Goal: Find specific page/section: Find specific page/section

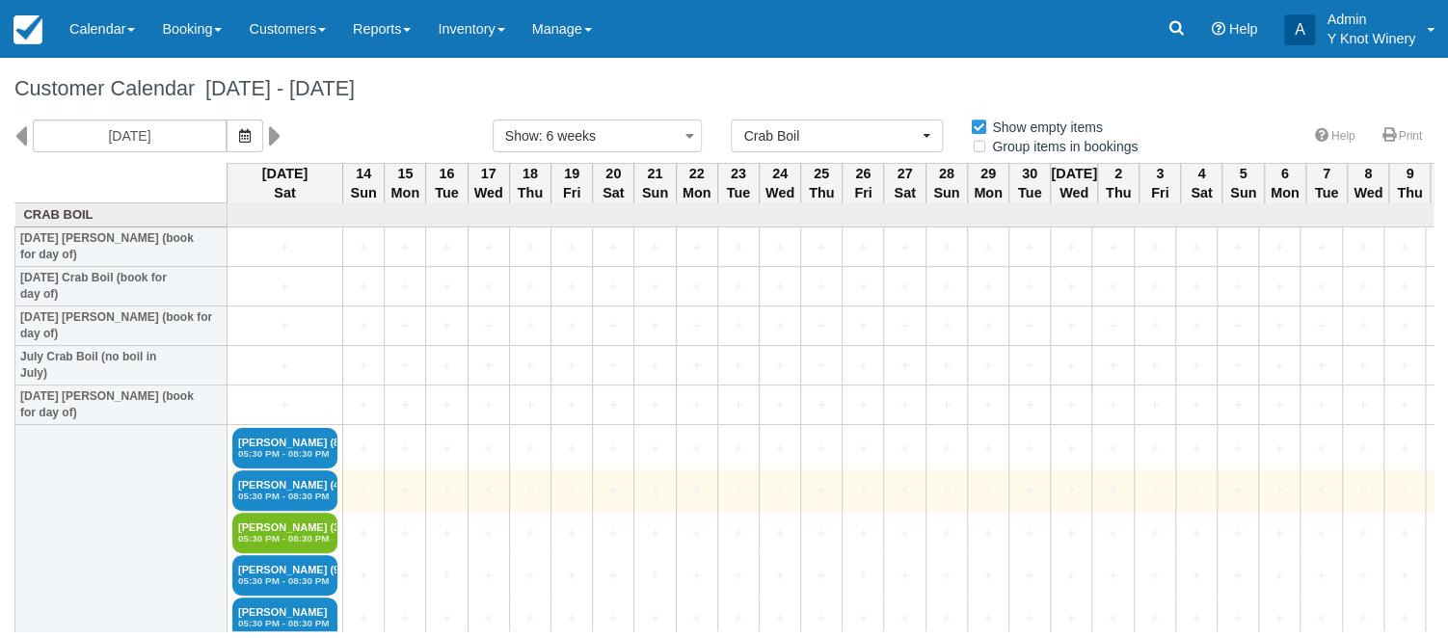
scroll to position [67, 0]
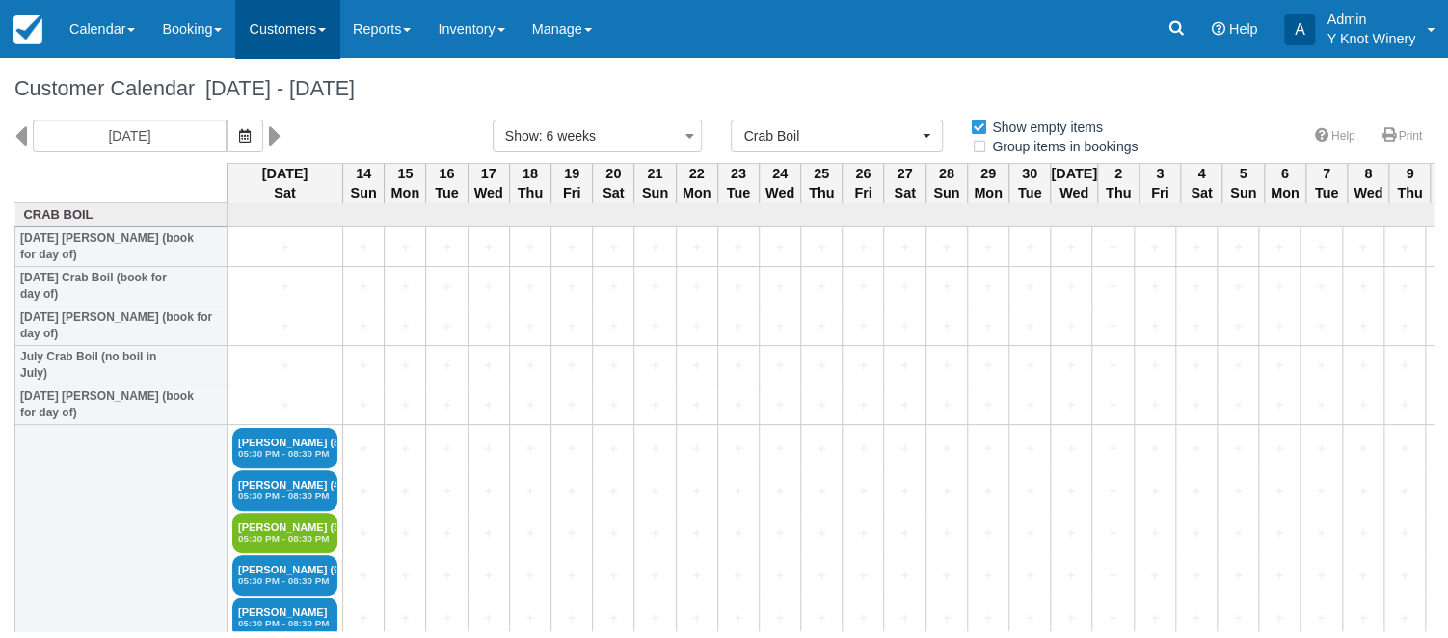
click at [335, 19] on link "Customers" at bounding box center [287, 29] width 104 height 58
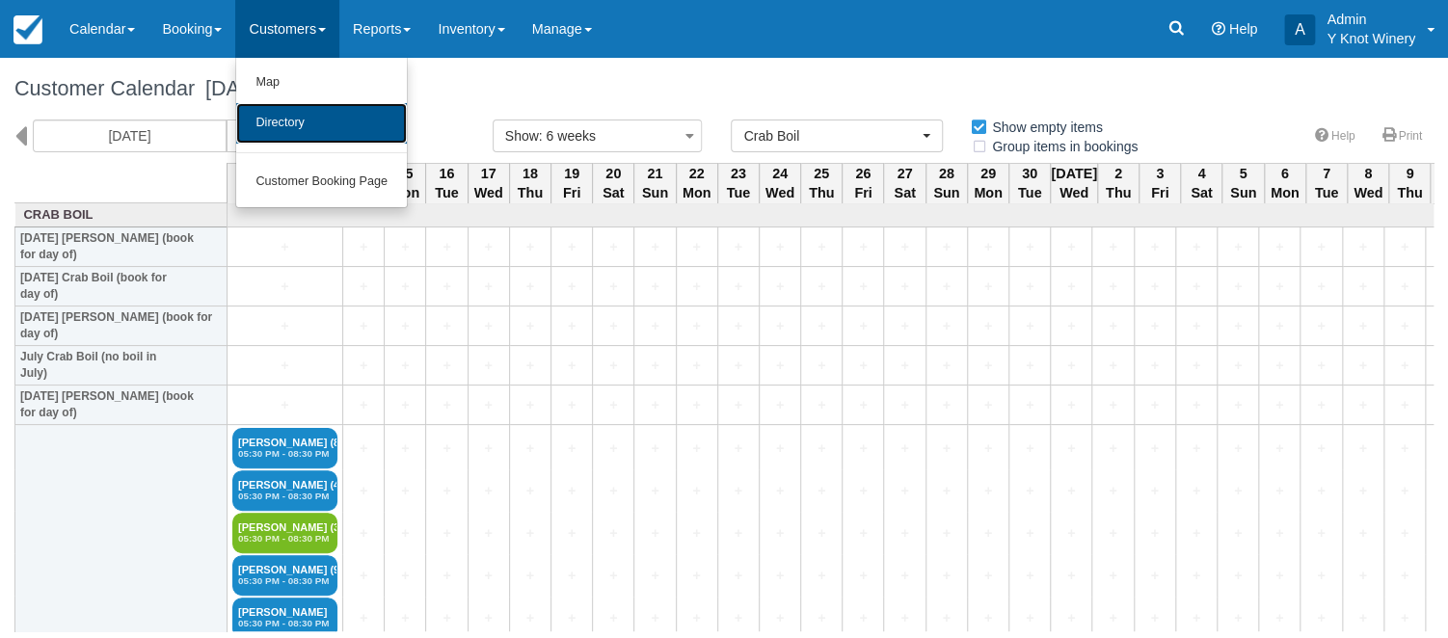
click at [322, 119] on link "Directory" at bounding box center [321, 123] width 171 height 40
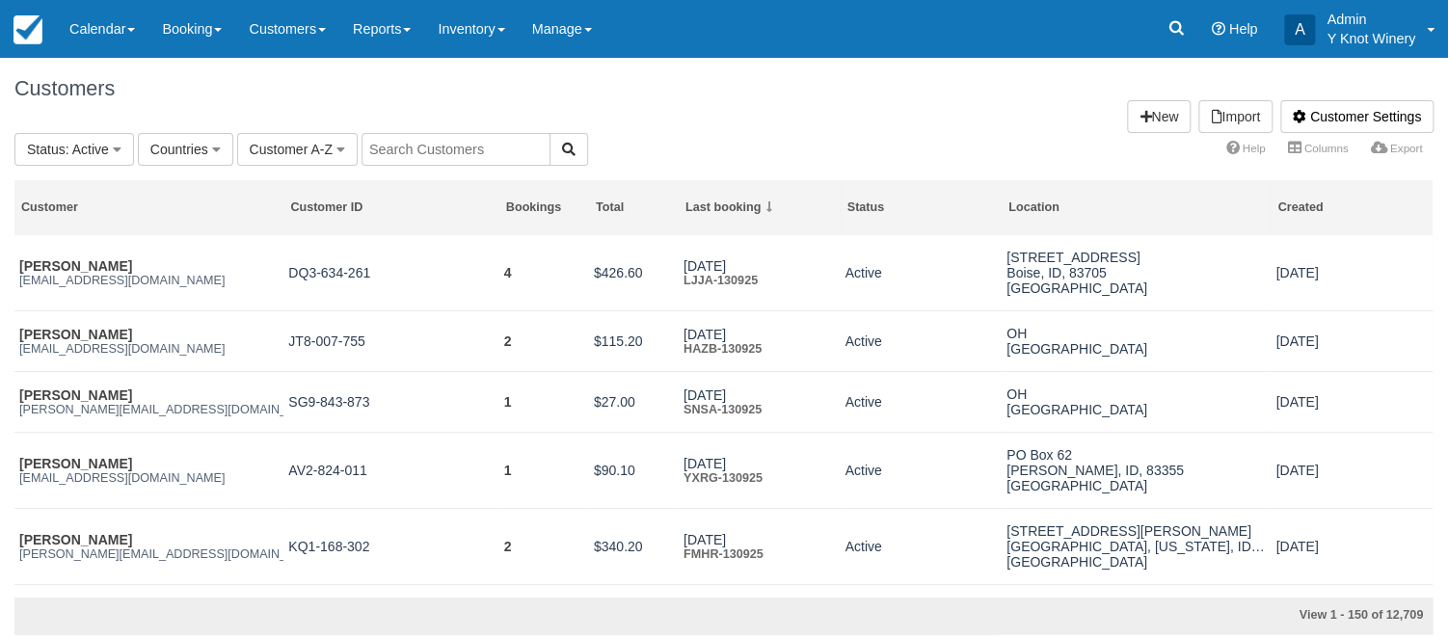
click at [400, 155] on input "text" at bounding box center [456, 149] width 189 height 33
type input "[PERSON_NAME]"
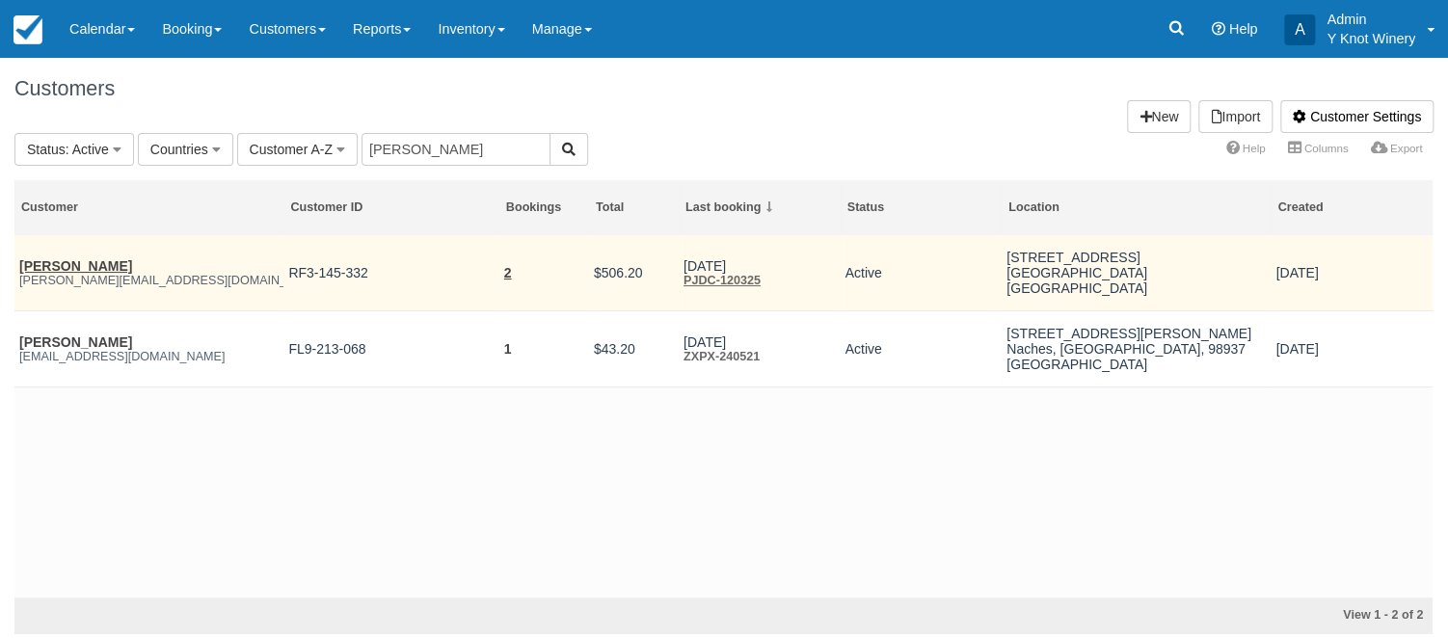
click at [514, 278] on td "2" at bounding box center [544, 273] width 90 height 76
click at [507, 275] on link "2" at bounding box center [508, 272] width 8 height 15
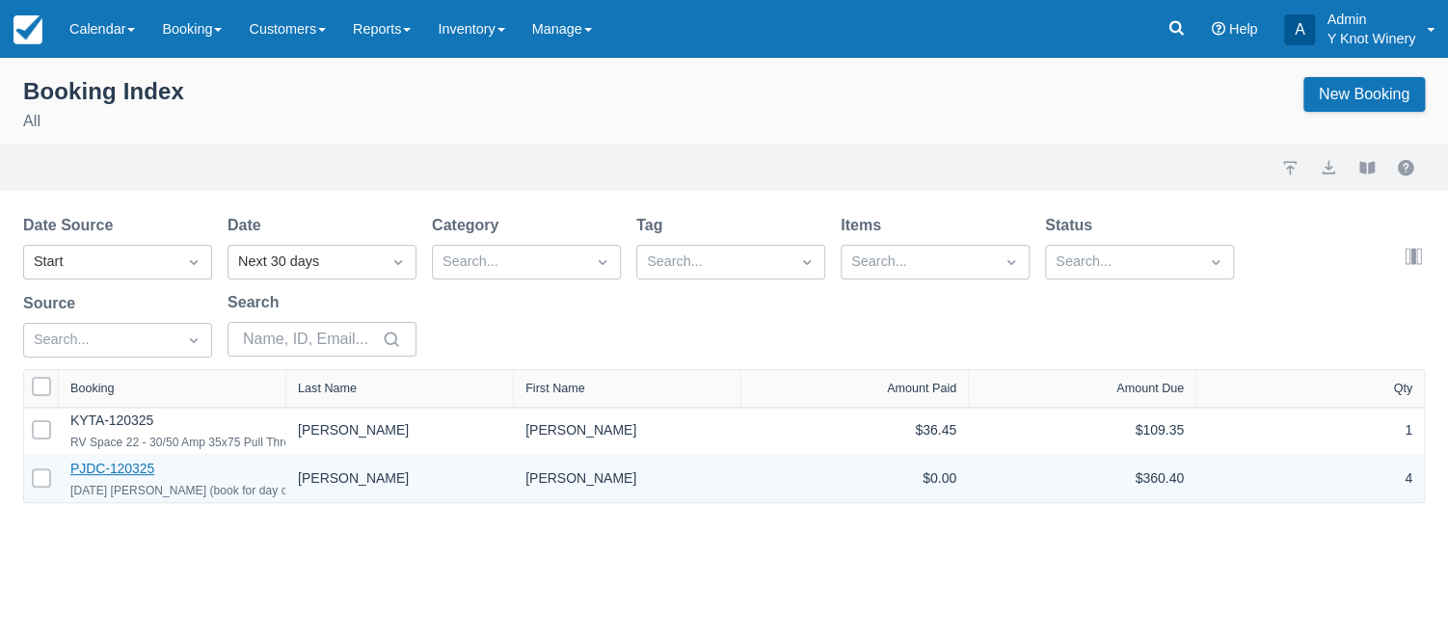
click at [114, 475] on link "PJDC-120325" at bounding box center [112, 468] width 84 height 15
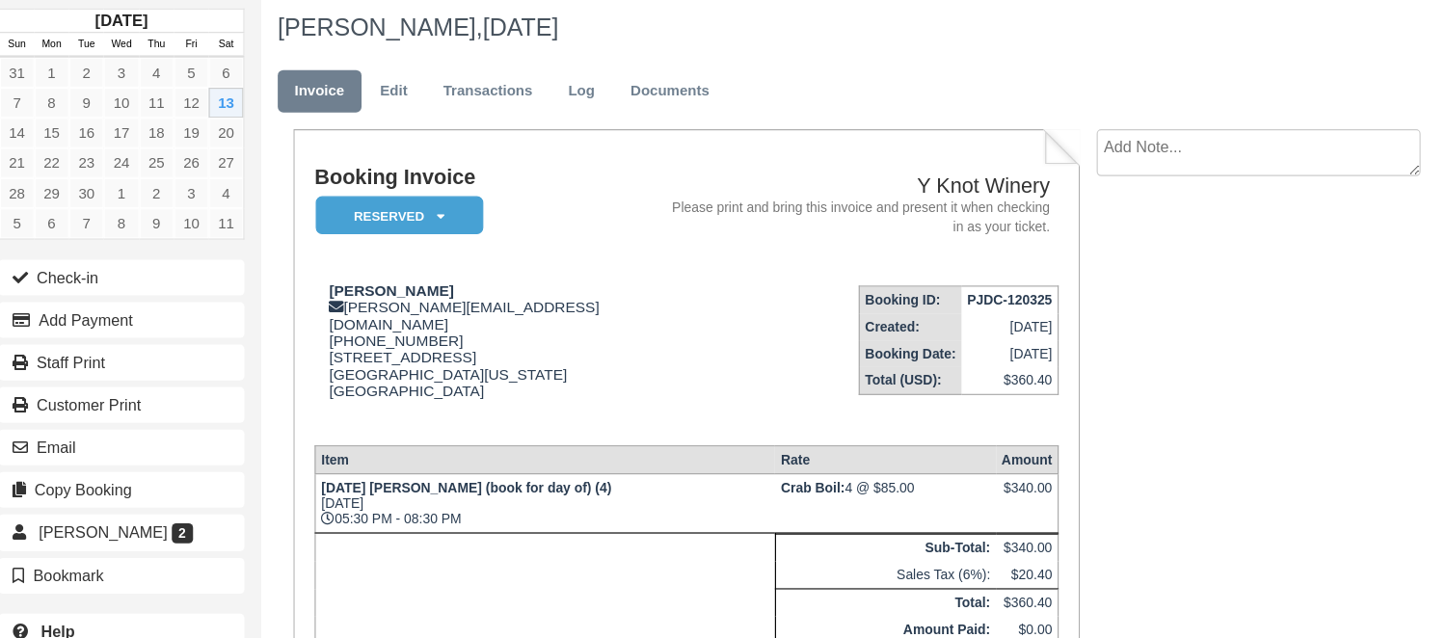
click at [319, 475] on td "September 13th Crab Boil (book for day of) (4) Sat Sep 13, 2025 05:30 PM - 08:3…" at bounding box center [485, 499] width 397 height 51
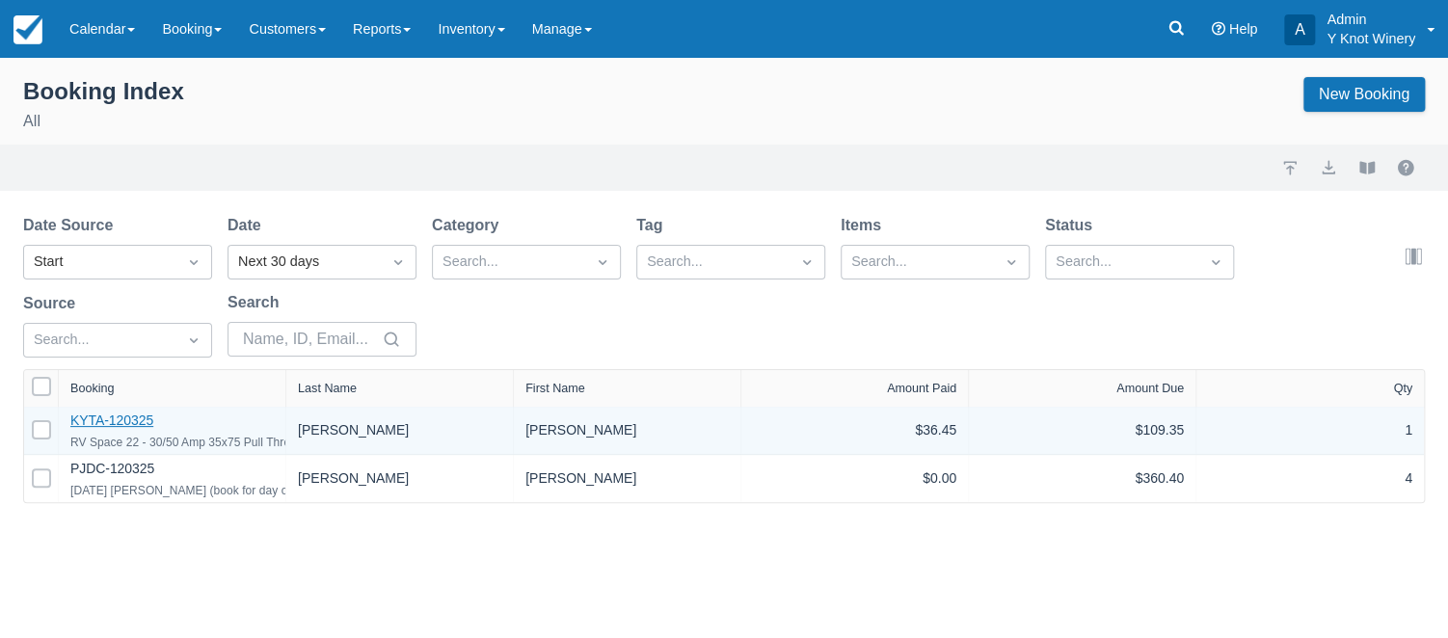
click at [125, 423] on link "KYTA-120325" at bounding box center [111, 420] width 83 height 15
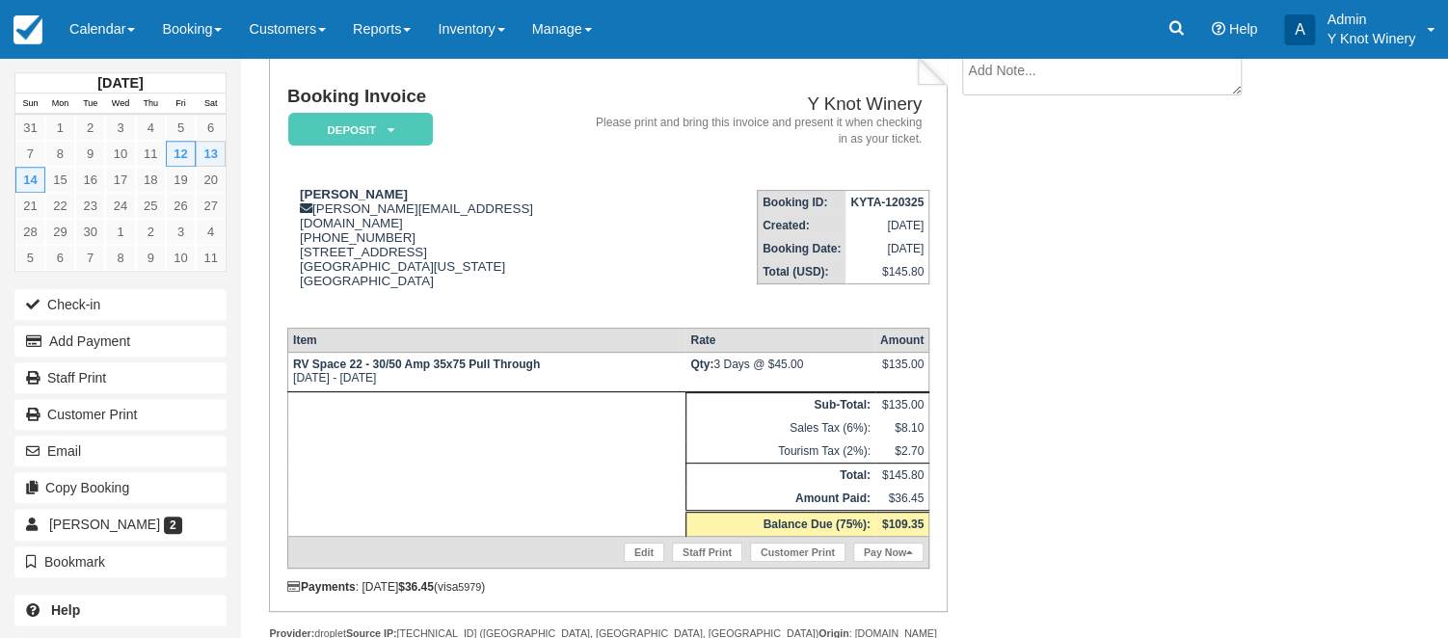
scroll to position [147, 0]
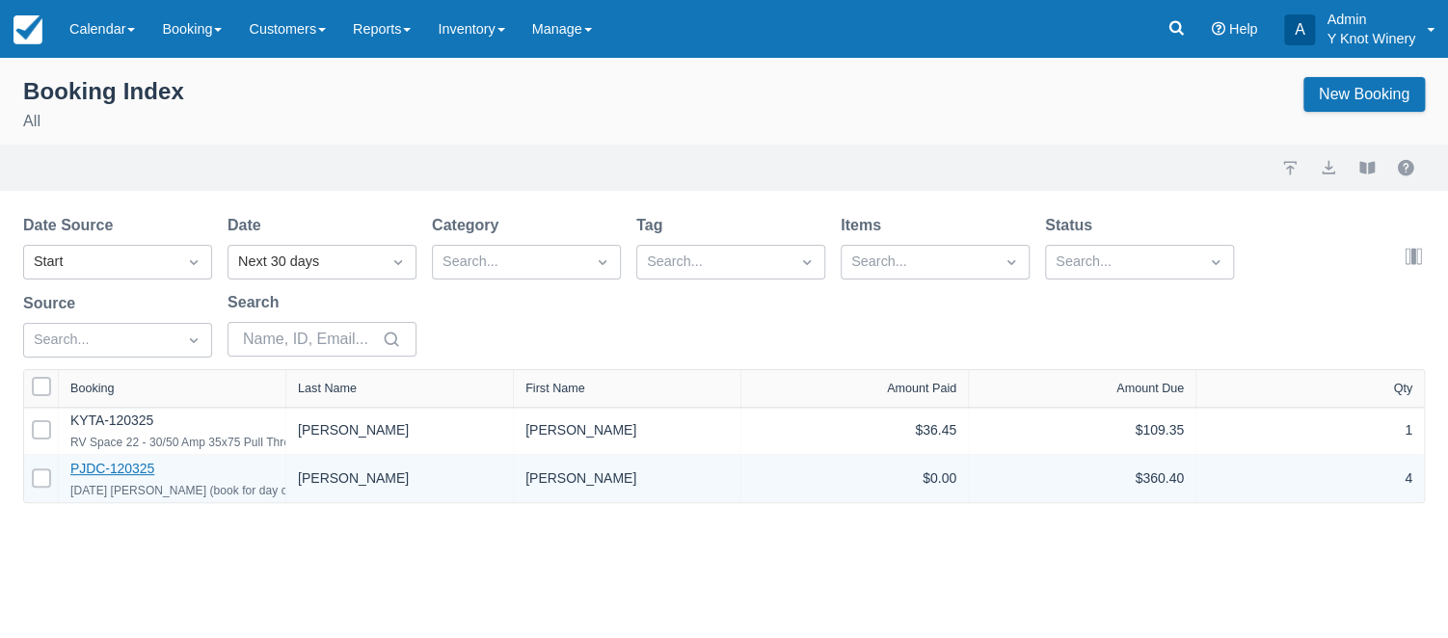
click at [108, 474] on link "PJDC-120325" at bounding box center [112, 468] width 84 height 15
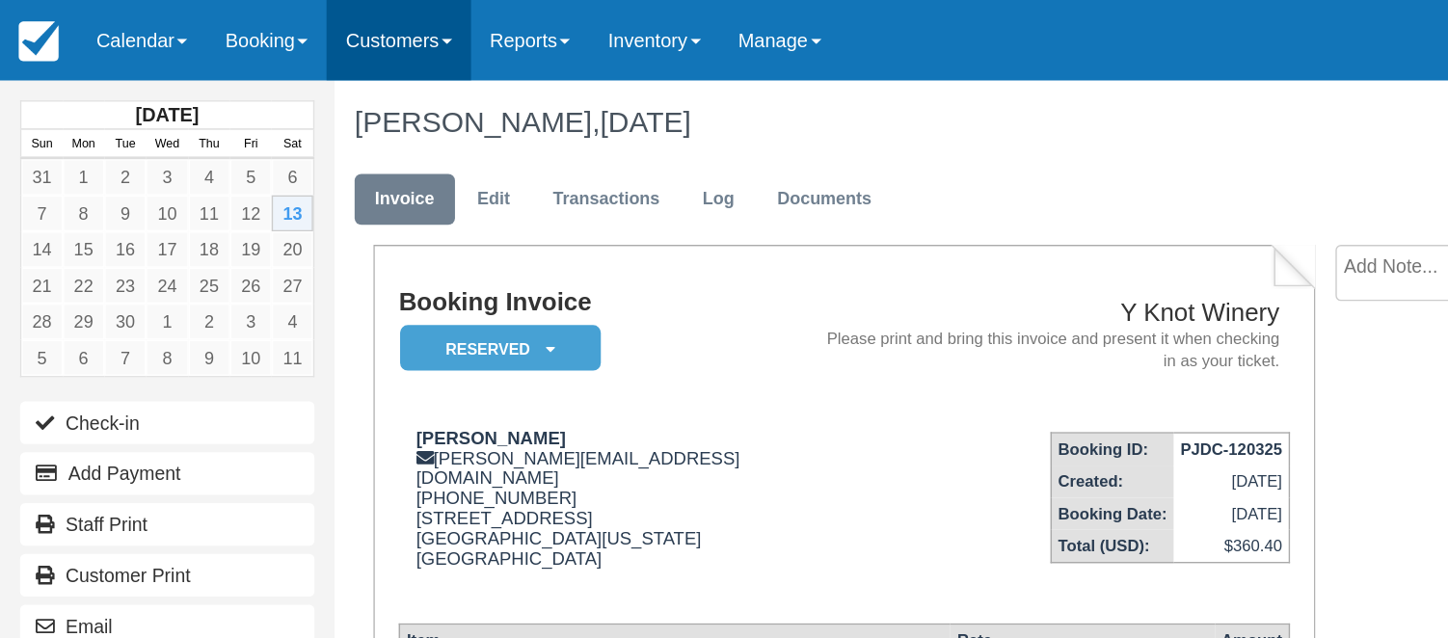
click at [339, 32] on link "Customers" at bounding box center [287, 29] width 104 height 58
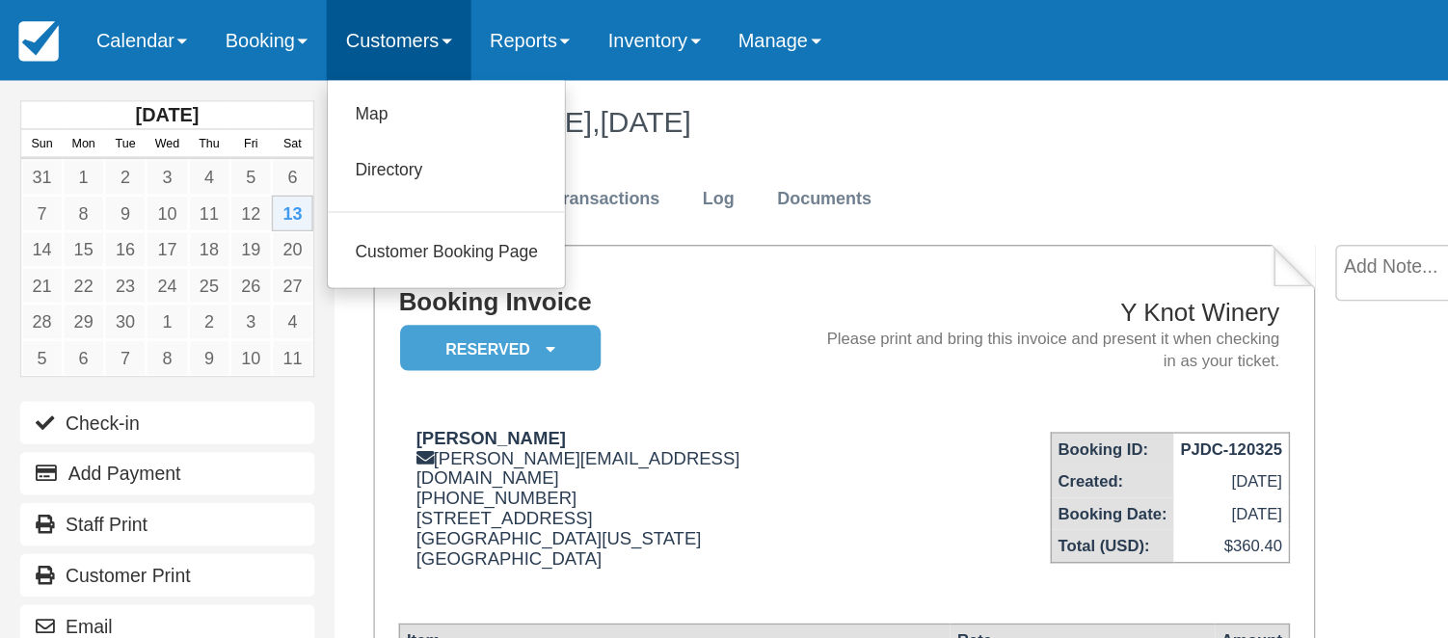
click at [339, 32] on link "Customers" at bounding box center [287, 29] width 104 height 58
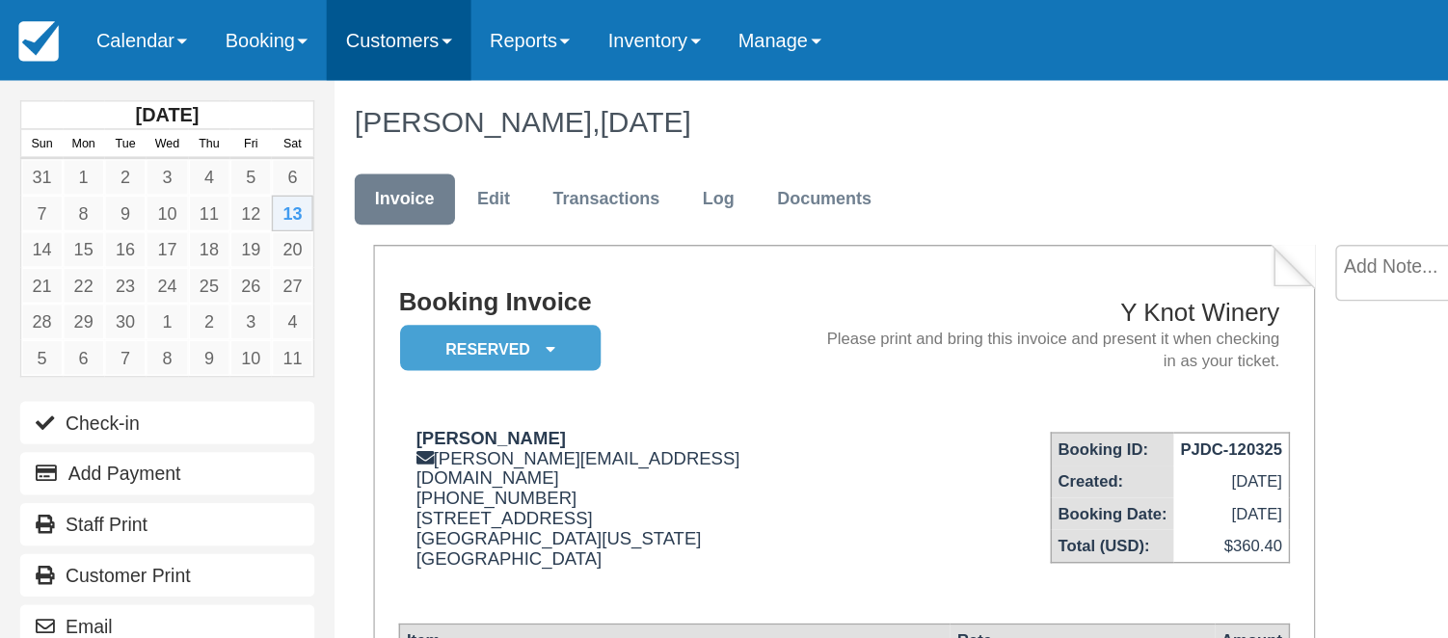
click at [335, 41] on link "Customers" at bounding box center [287, 29] width 104 height 58
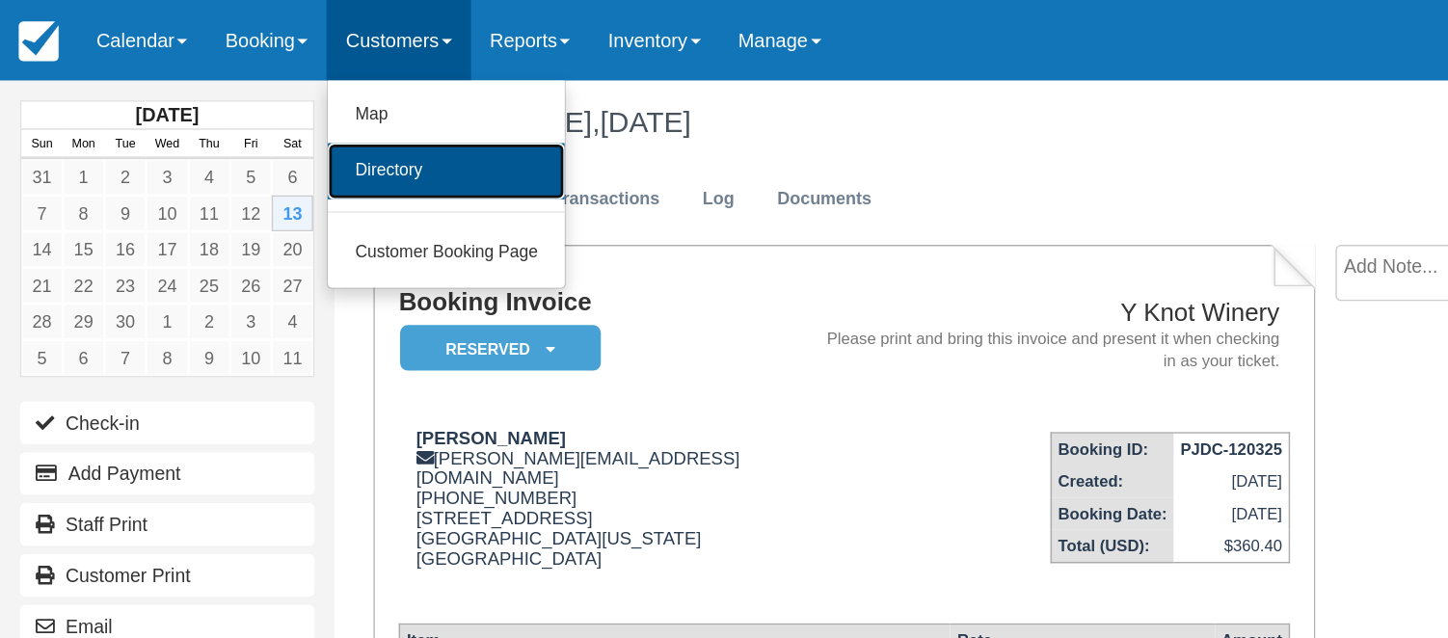
click at [307, 124] on link "Directory" at bounding box center [321, 123] width 171 height 40
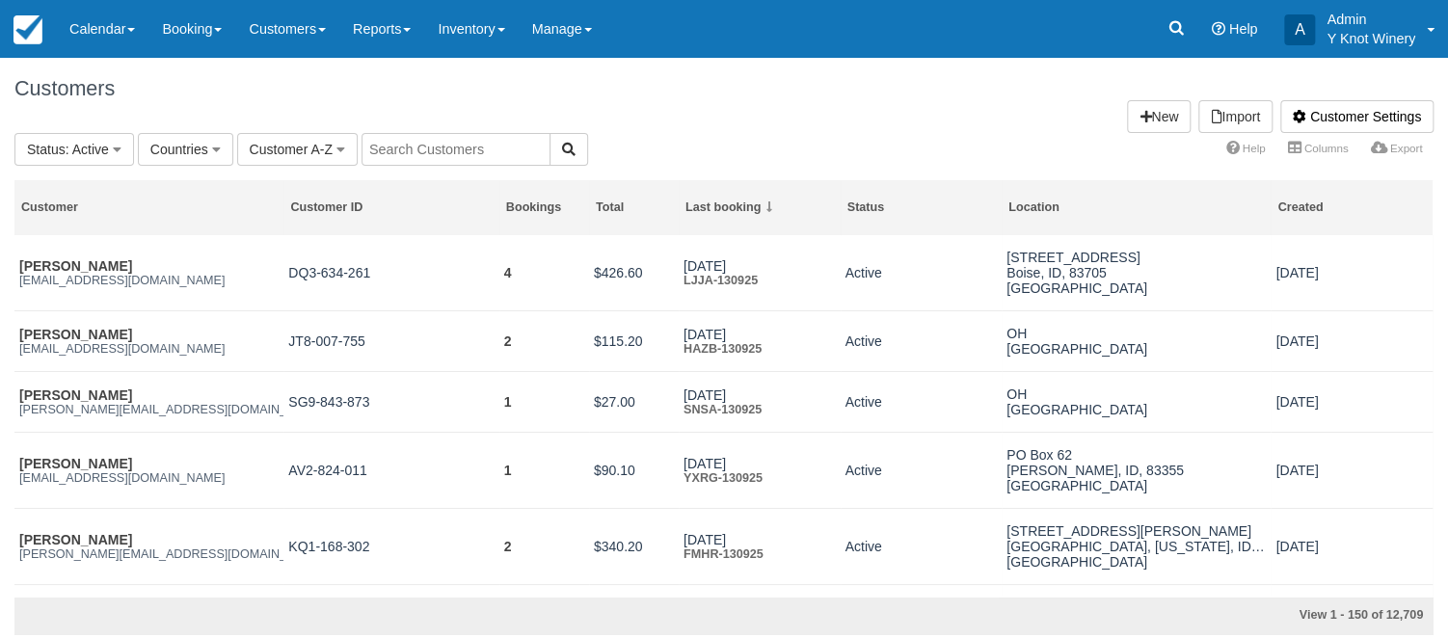
click at [399, 144] on input "text" at bounding box center [456, 149] width 189 height 33
type input "[PERSON_NAME]"
